Goal: Task Accomplishment & Management: Use online tool/utility

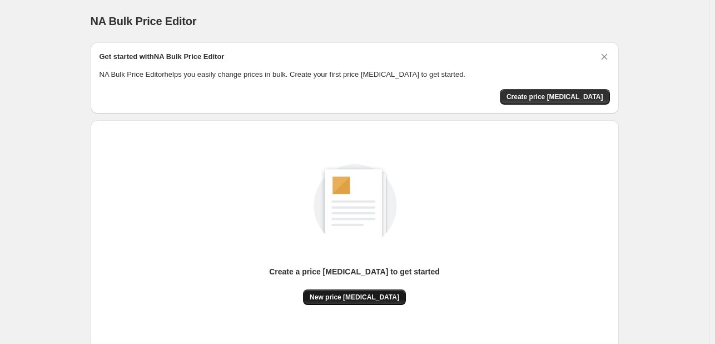
click at [361, 297] on span "New price [MEDICAL_DATA]" at bounding box center [354, 296] width 89 height 9
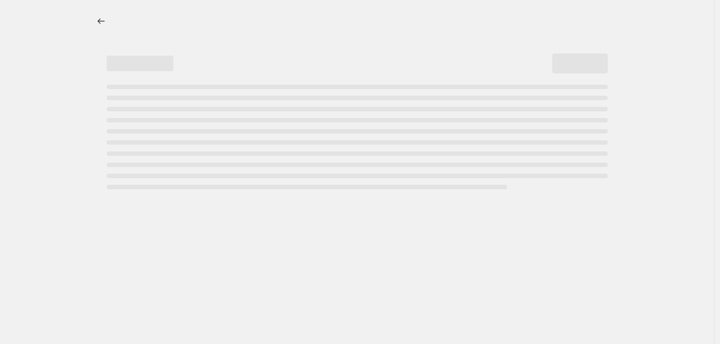
select select "percentage"
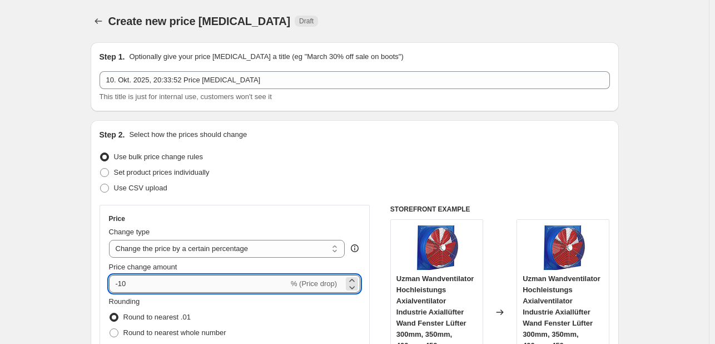
click at [158, 290] on input "-10" at bounding box center [199, 284] width 180 height 18
type input "-1"
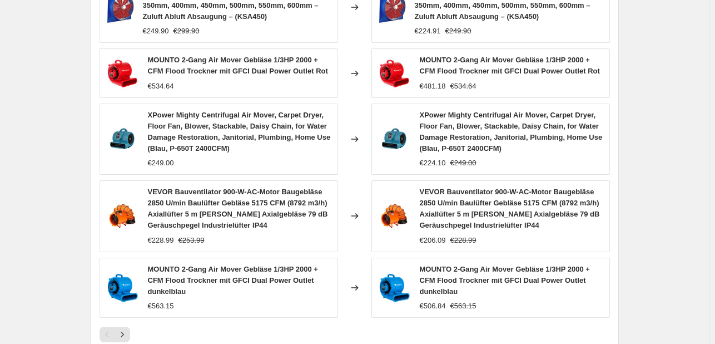
scroll to position [863, 0]
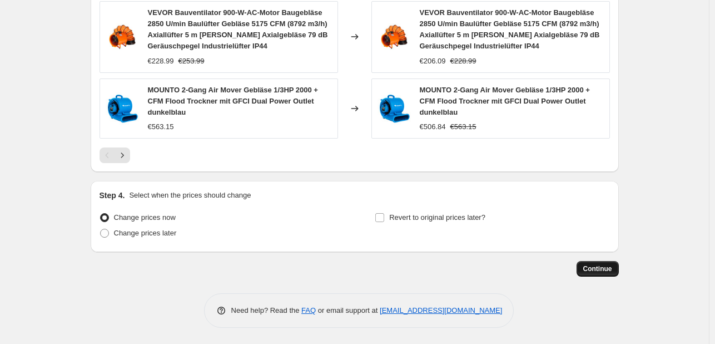
type input "-30"
click at [608, 270] on span "Continue" at bounding box center [597, 268] width 29 height 9
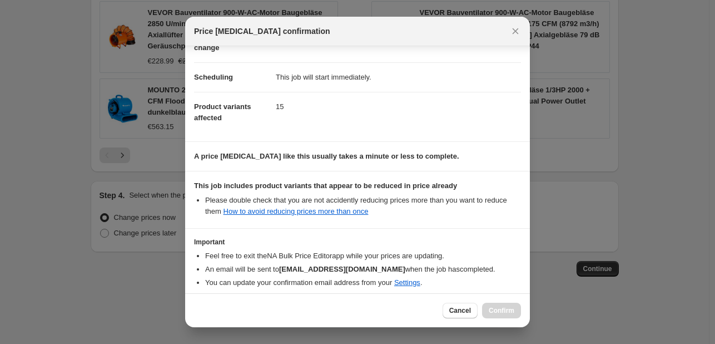
scroll to position [123, 0]
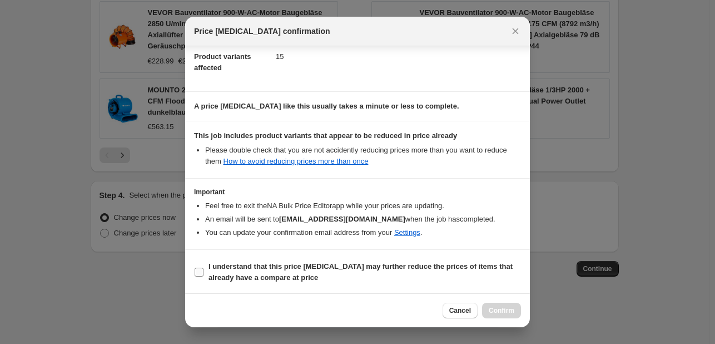
drag, startPoint x: 276, startPoint y: 268, endPoint x: 367, endPoint y: 269, distance: 91.7
click at [276, 268] on b "I understand that this price [MEDICAL_DATA] may further reduce the prices of it…" at bounding box center [360, 271] width 304 height 19
click at [203, 268] on input "I understand that this price [MEDICAL_DATA] may further reduce the prices of it…" at bounding box center [199, 271] width 9 height 9
checkbox input "true"
click at [494, 303] on button "Confirm" at bounding box center [501, 310] width 39 height 16
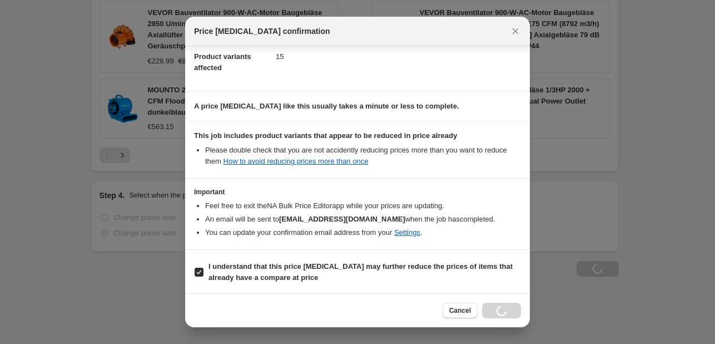
scroll to position [900, 0]
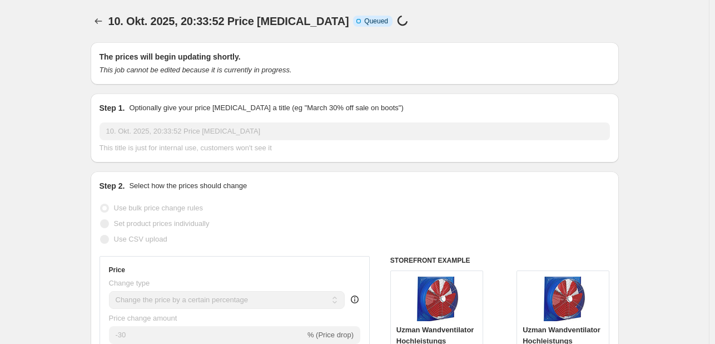
select select "percentage"
